Goal: Entertainment & Leisure: Consume media (video, audio)

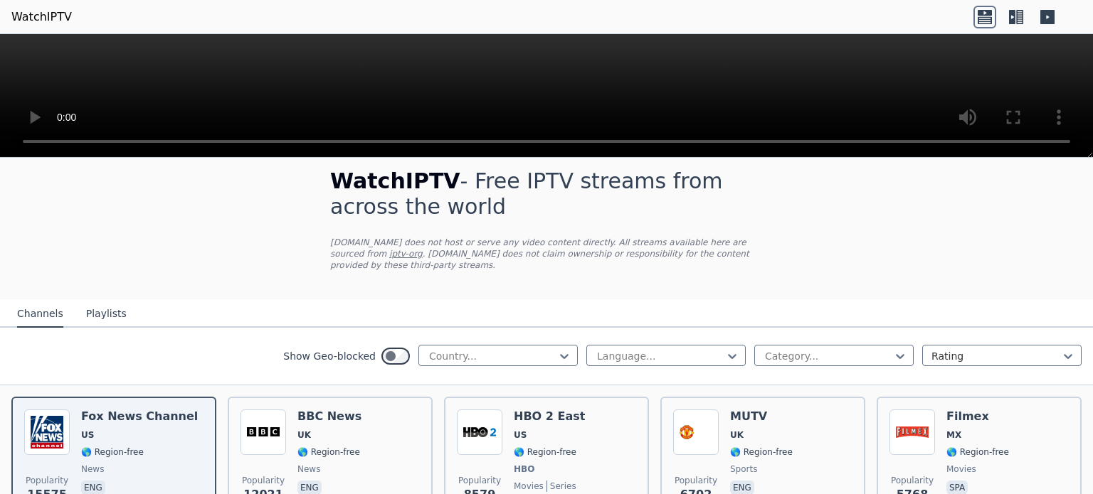
scroll to position [14, 0]
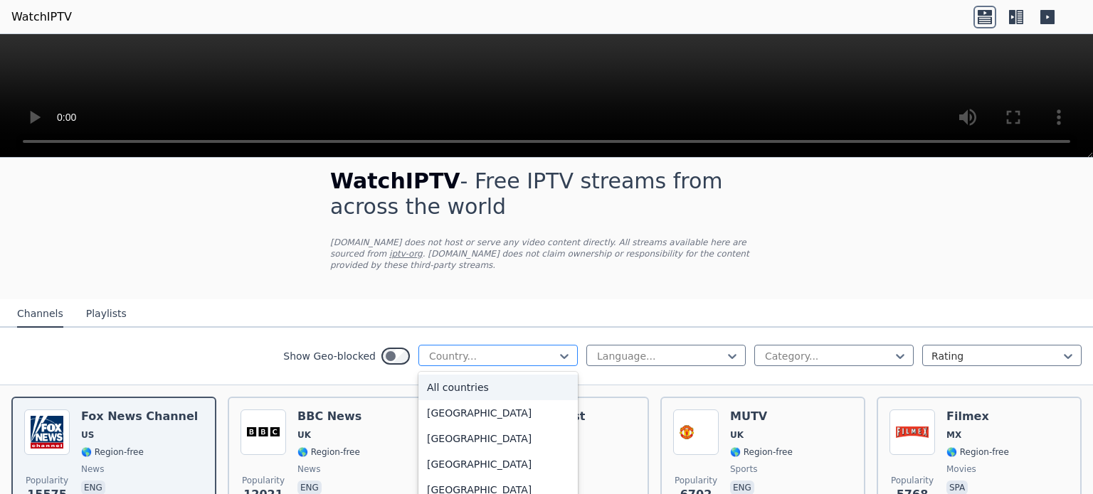
click at [477, 349] on div at bounding box center [491, 356] width 129 height 14
type input "***"
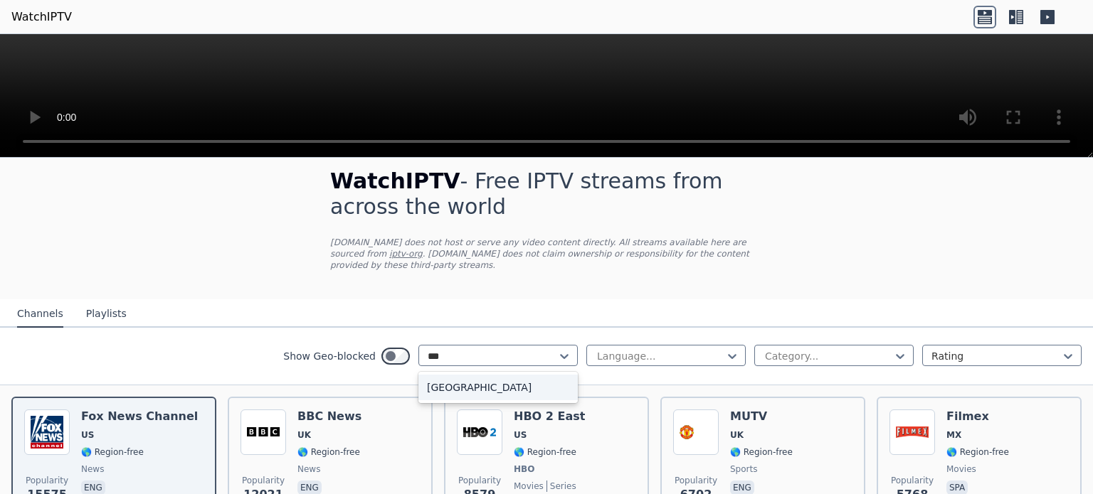
click at [476, 375] on div "[GEOGRAPHIC_DATA]" at bounding box center [497, 388] width 159 height 26
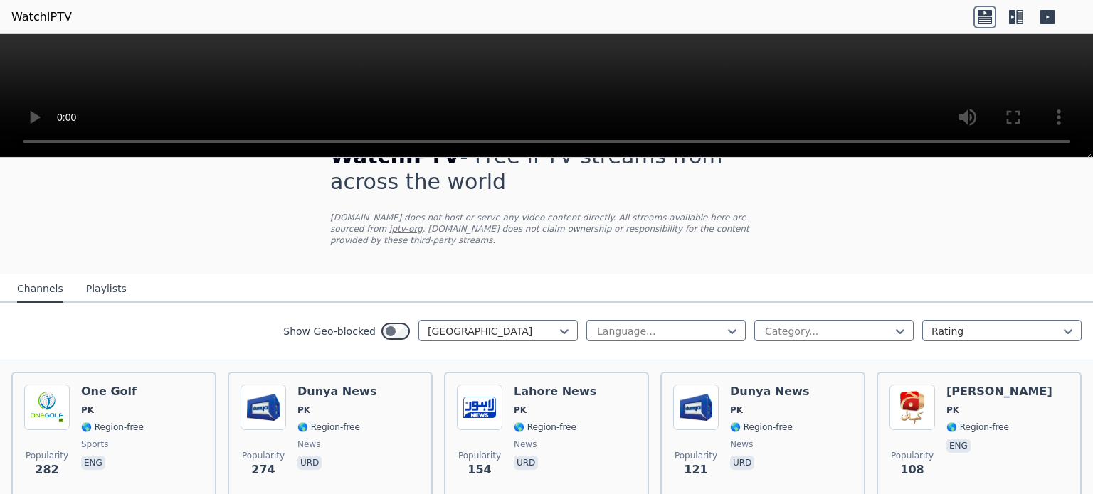
scroll to position [38, 0]
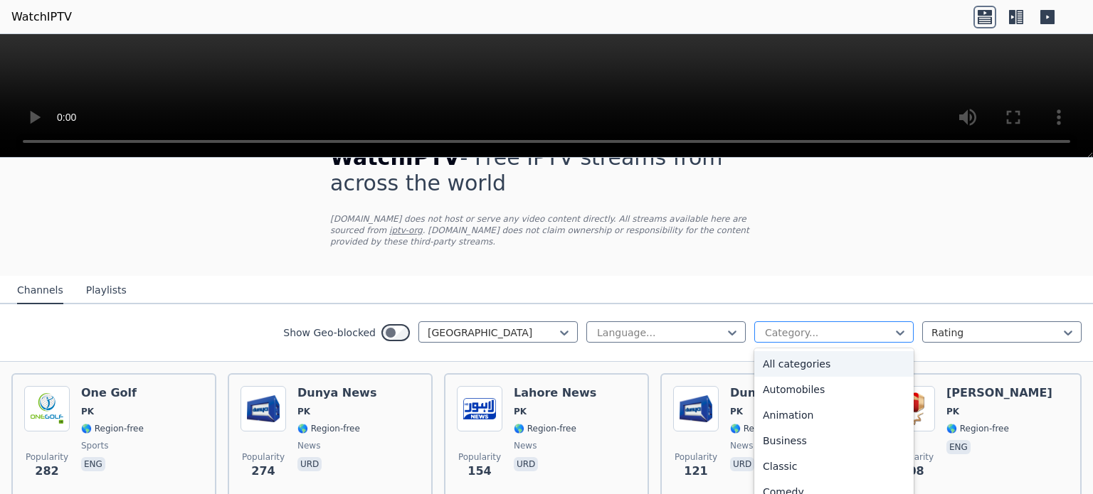
click at [821, 326] on div at bounding box center [827, 333] width 129 height 14
type input "**"
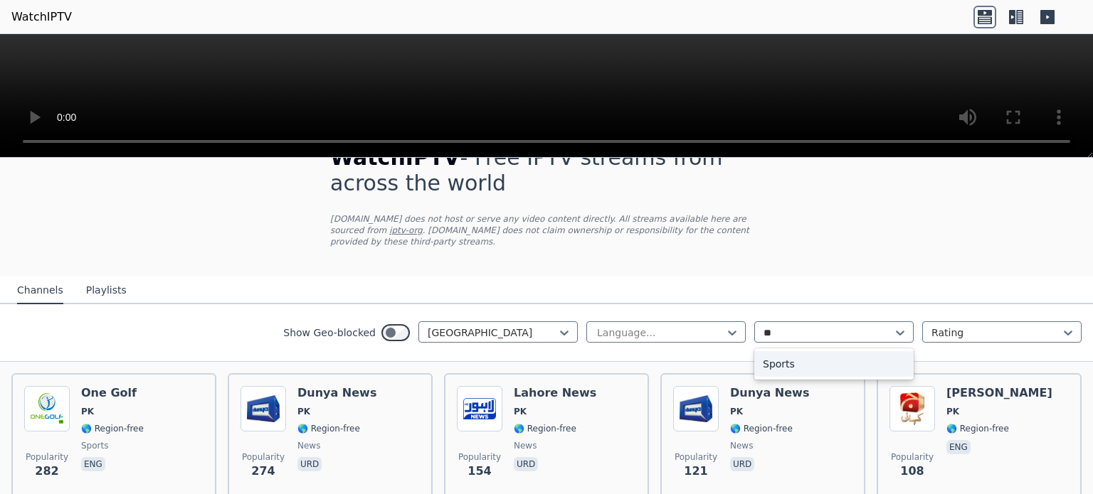
click at [790, 351] on div "Sports" at bounding box center [833, 364] width 159 height 26
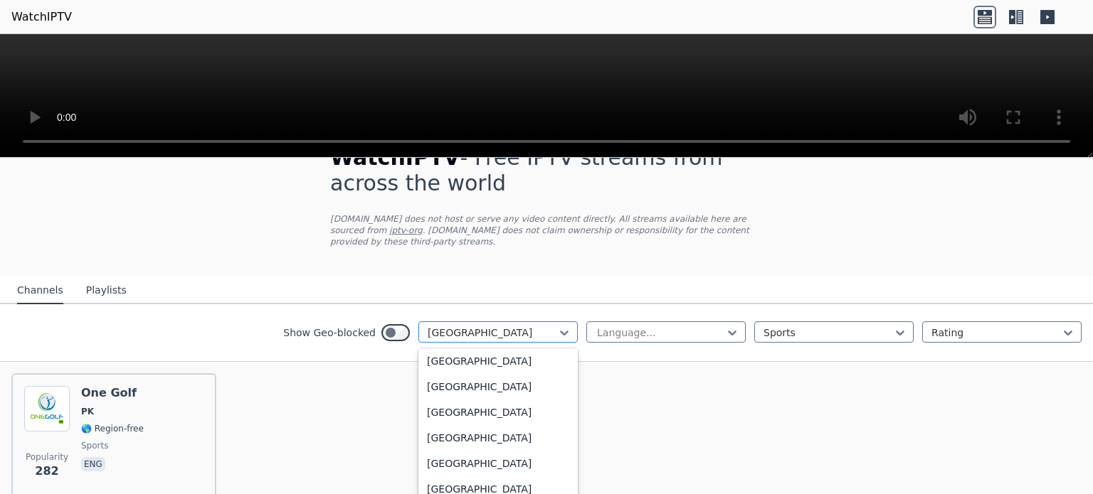
click at [499, 322] on div "[GEOGRAPHIC_DATA]" at bounding box center [497, 332] width 159 height 21
click at [459, 351] on div "All countries" at bounding box center [497, 364] width 159 height 26
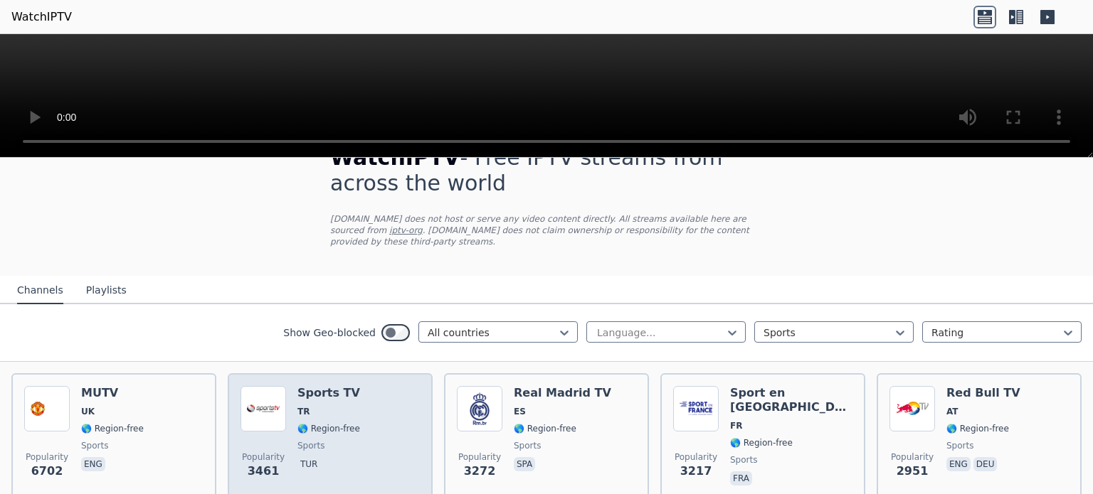
click at [367, 386] on div "Popularity 3461 Sports TV TR 🌎 Region-free sports tur" at bounding box center [329, 437] width 179 height 102
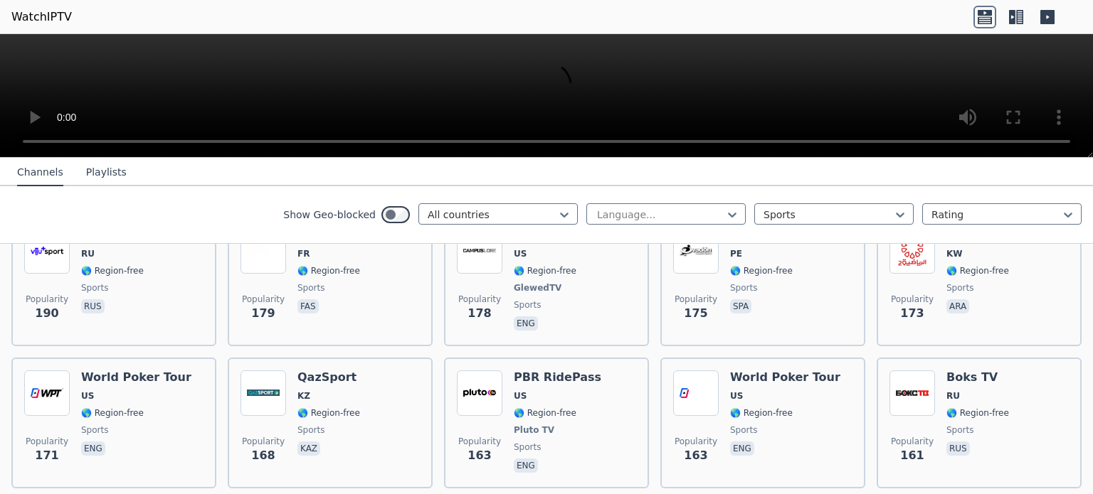
scroll to position [2023, 0]
